Goal: Check status: Check status

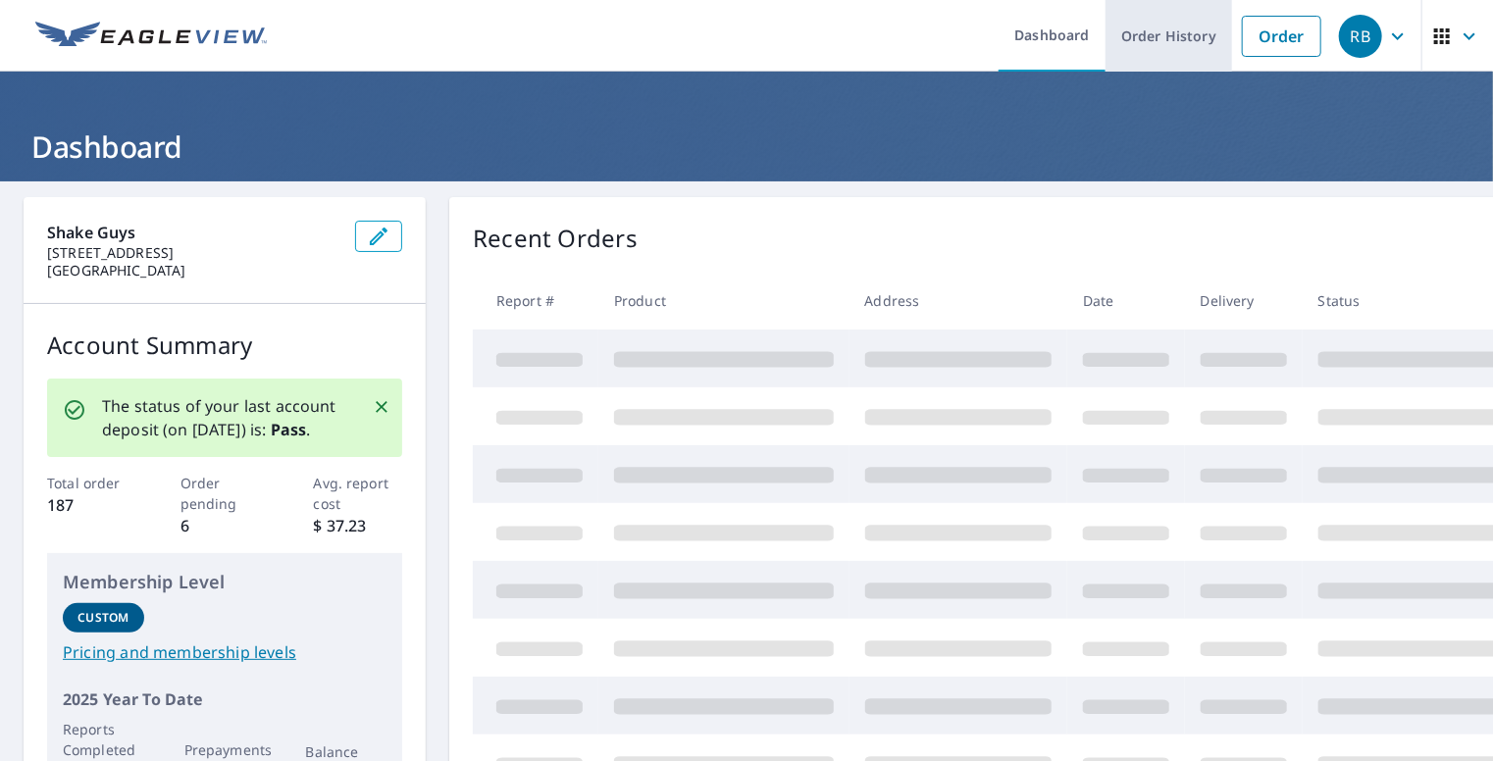
click at [1155, 43] on link "Order History" at bounding box center [1168, 36] width 127 height 72
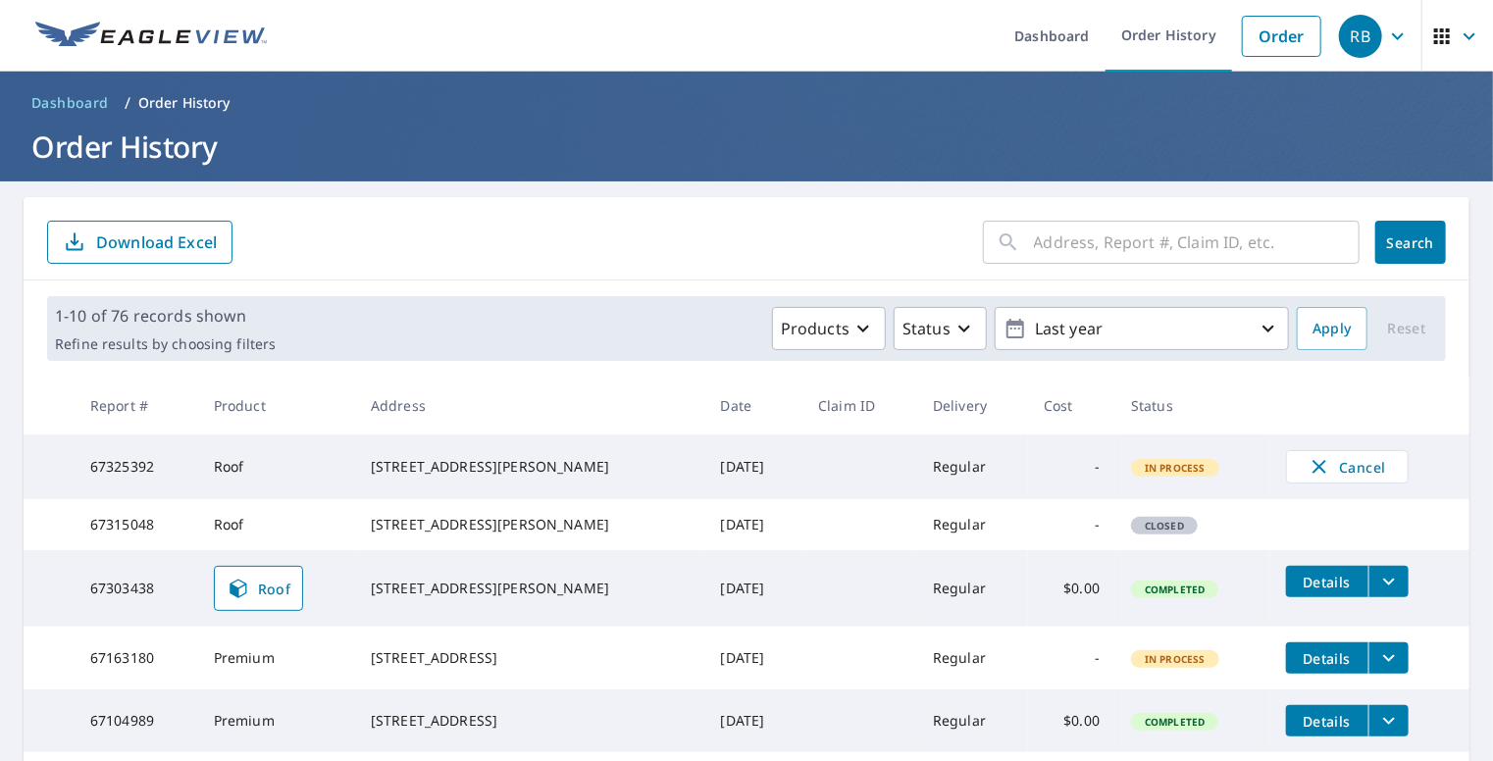
drag, startPoint x: 432, startPoint y: 621, endPoint x: 474, endPoint y: 613, distance: 42.9
click at [431, 598] on div "[STREET_ADDRESS][PERSON_NAME]" at bounding box center [530, 589] width 319 height 20
click at [1377, 593] on icon "filesDropdownBtn-67303438" at bounding box center [1389, 582] width 24 height 24
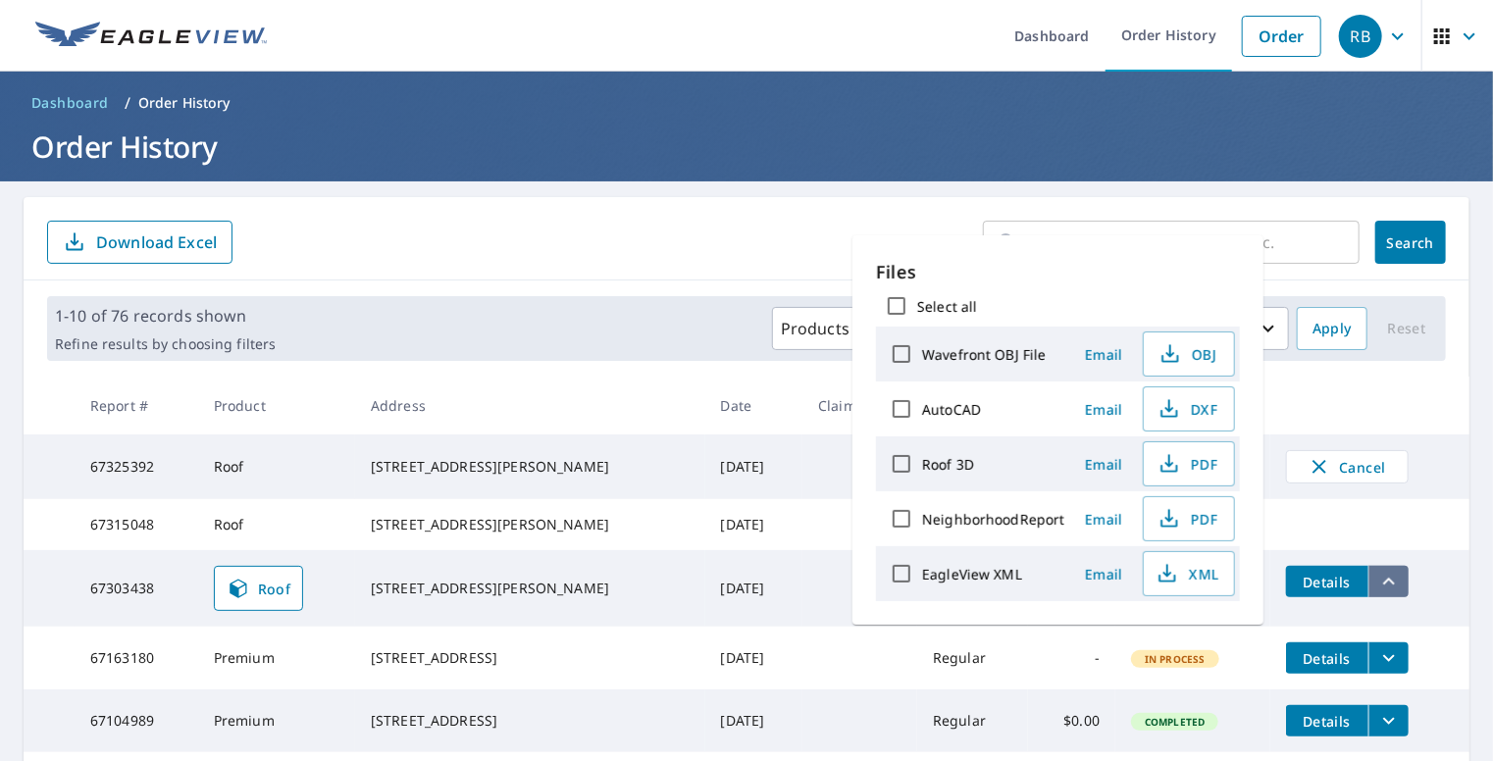
click at [1377, 593] on icon "filesDropdownBtn-67303438" at bounding box center [1389, 582] width 24 height 24
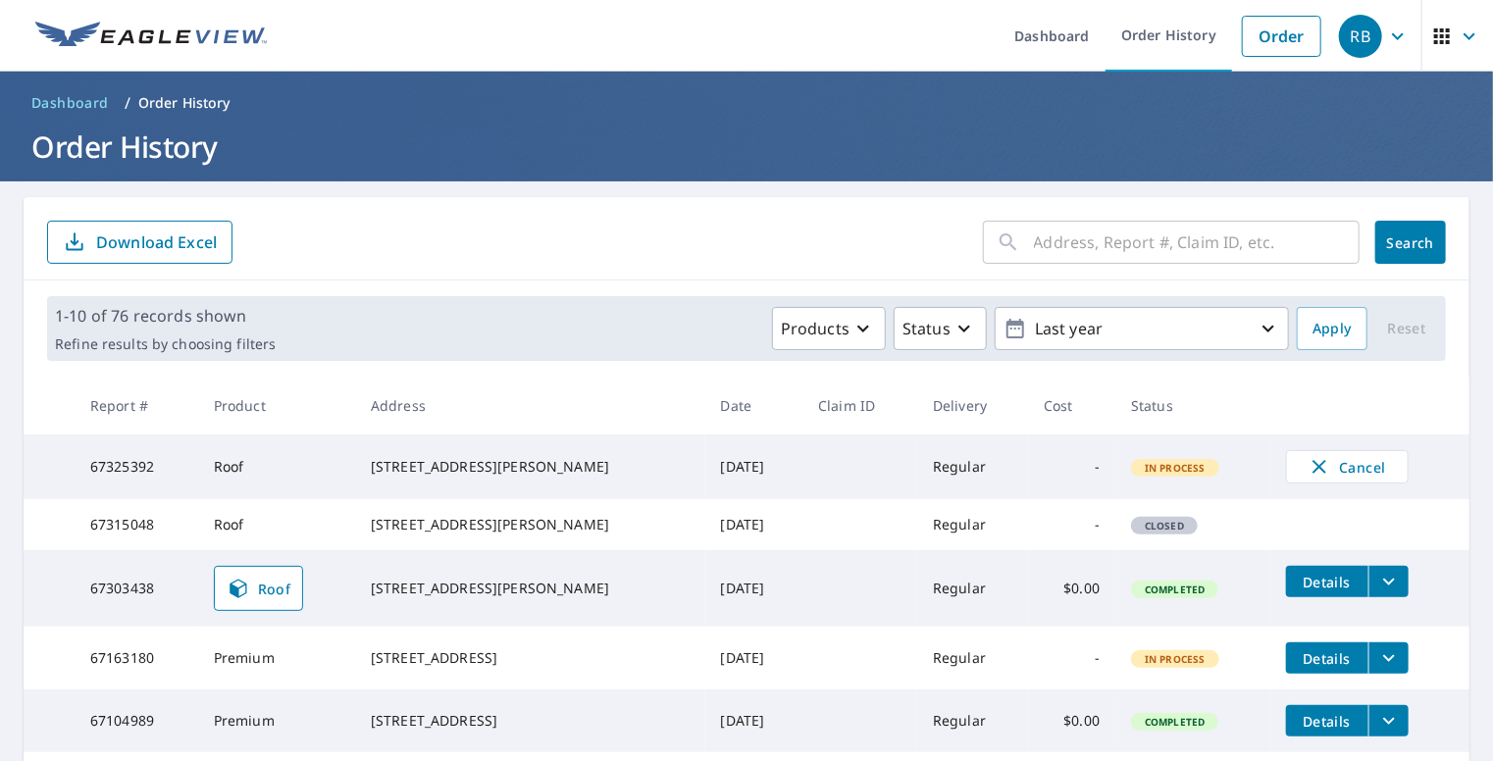
click at [1327, 591] on span "Details" at bounding box center [1326, 582] width 59 height 19
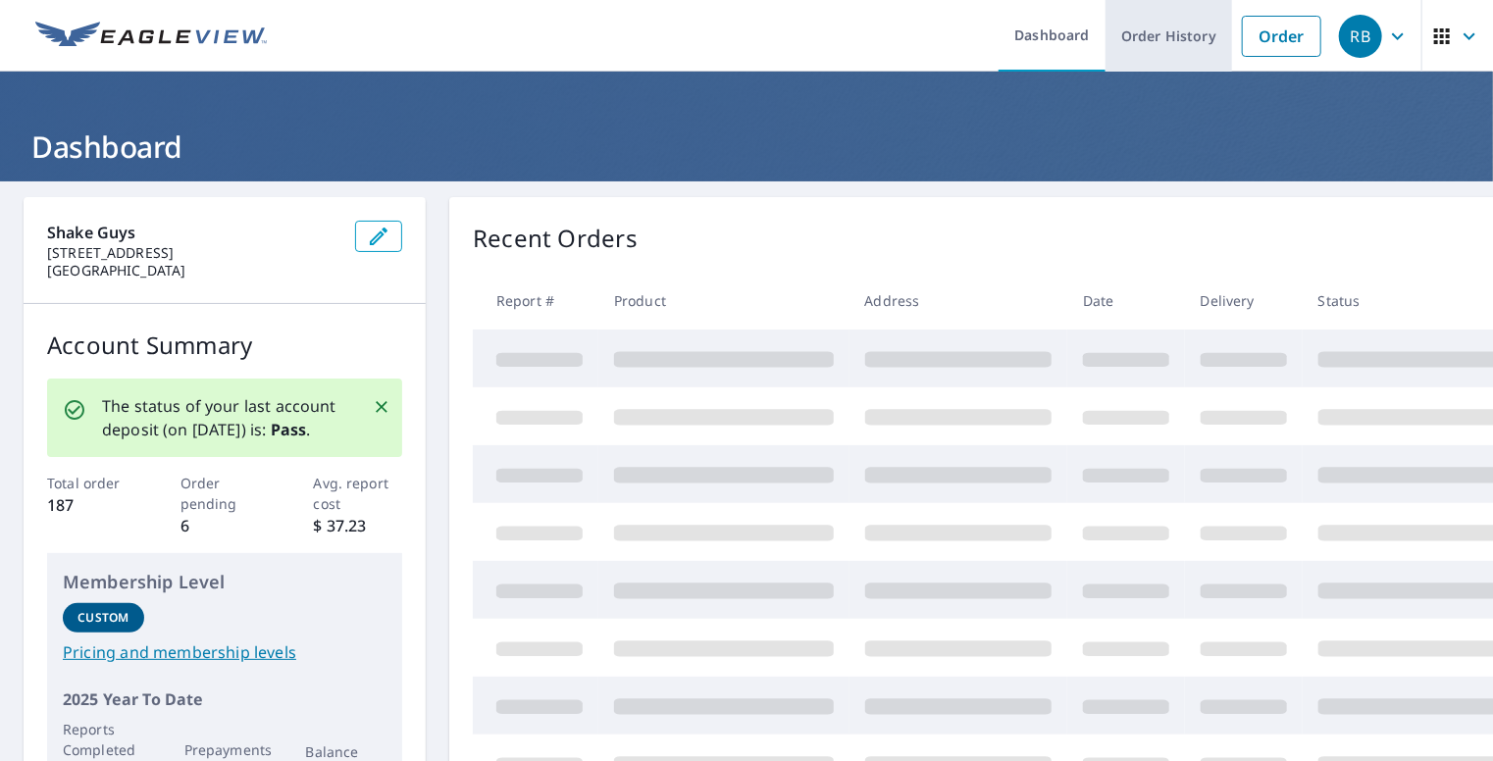
click at [1159, 29] on link "Order History" at bounding box center [1168, 36] width 127 height 72
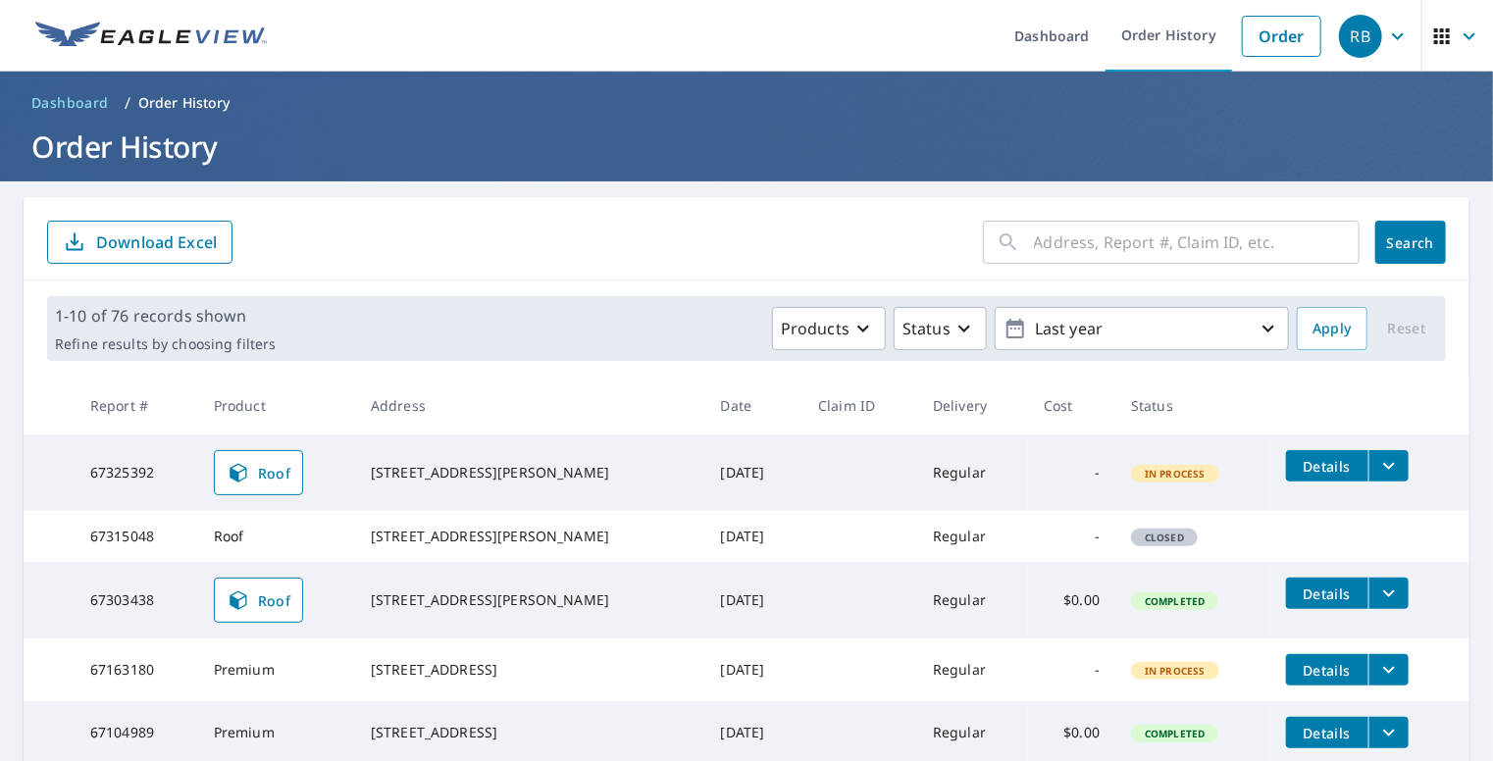
click at [1377, 466] on icon "filesDropdownBtn-67325392" at bounding box center [1389, 466] width 24 height 24
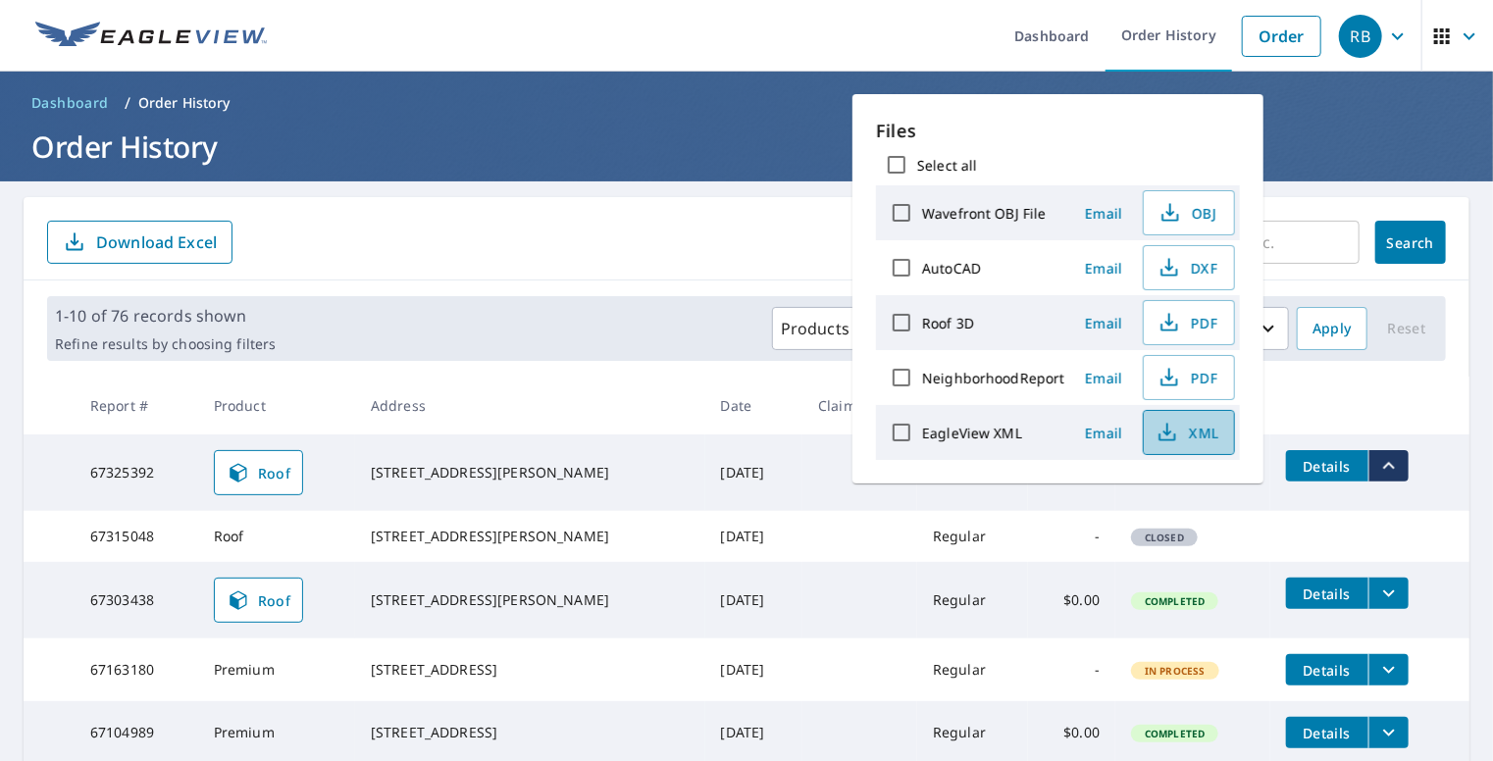
click at [1165, 432] on icon "button" at bounding box center [1167, 429] width 9 height 13
click at [1161, 312] on icon "button" at bounding box center [1169, 323] width 24 height 24
click at [670, 263] on form "​ Search Download Excel" at bounding box center [746, 242] width 1398 height 43
